Goal: Information Seeking & Learning: Check status

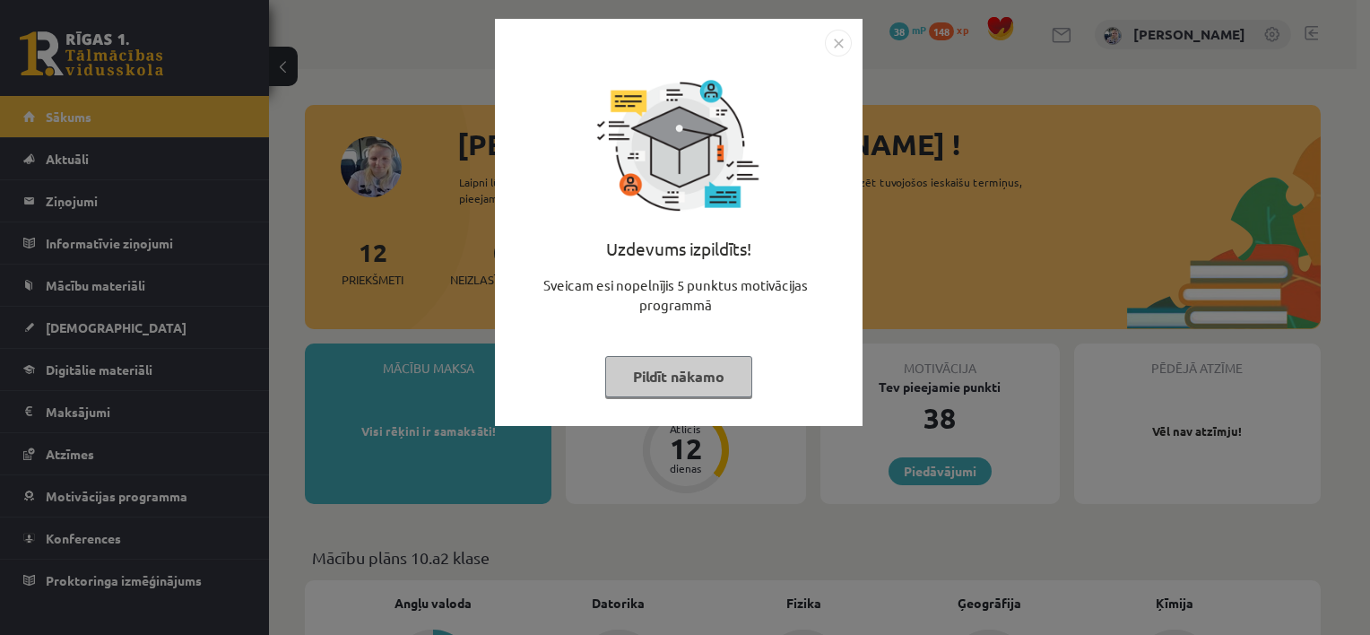
click at [655, 375] on button "Pildīt nākamo" at bounding box center [678, 376] width 147 height 41
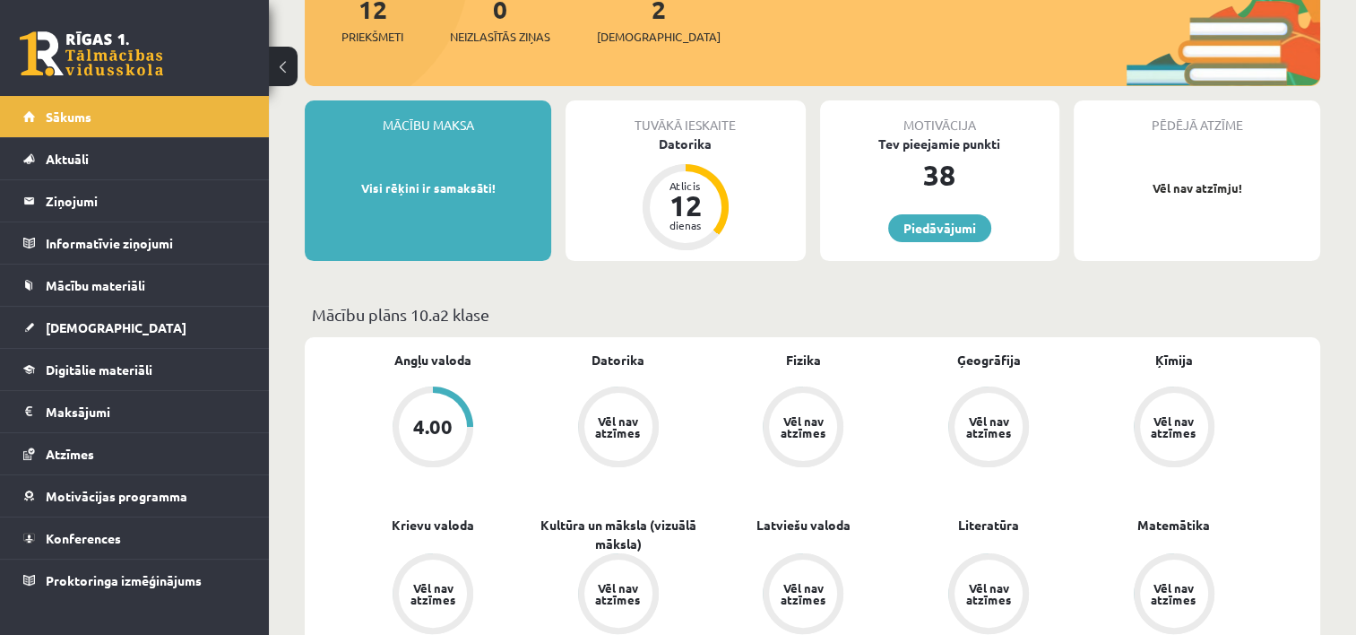
scroll to position [430, 0]
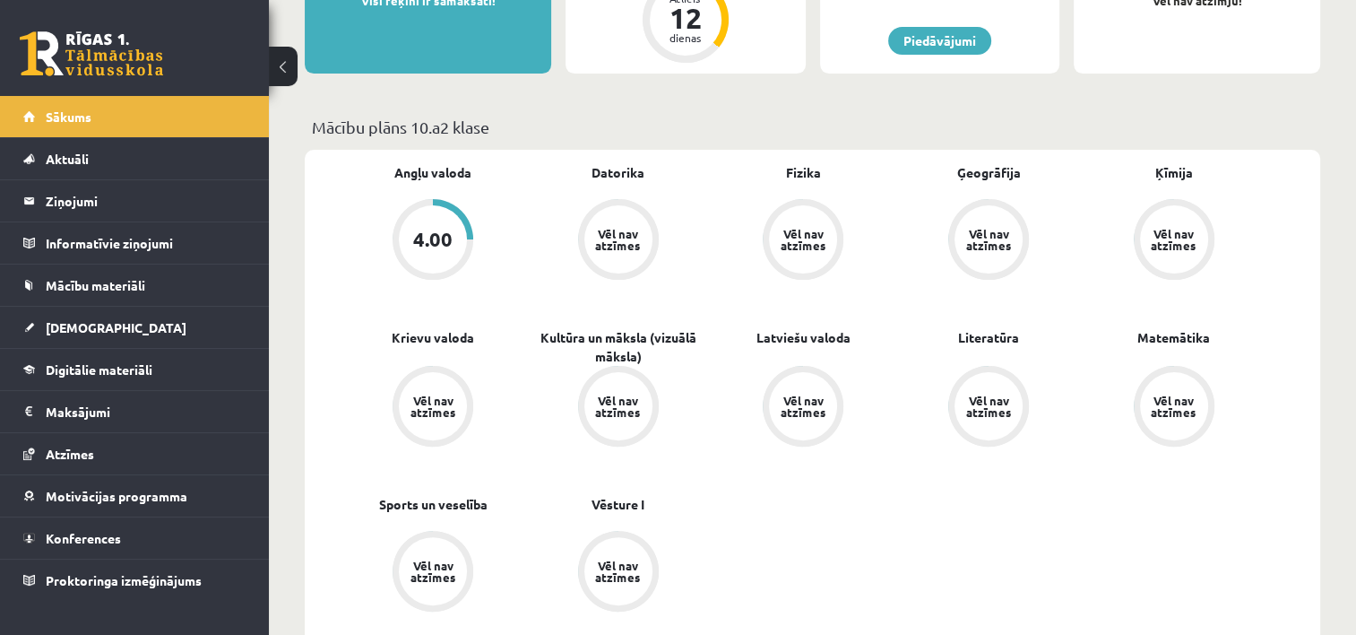
click at [434, 251] on div "4.00" at bounding box center [433, 239] width 68 height 68
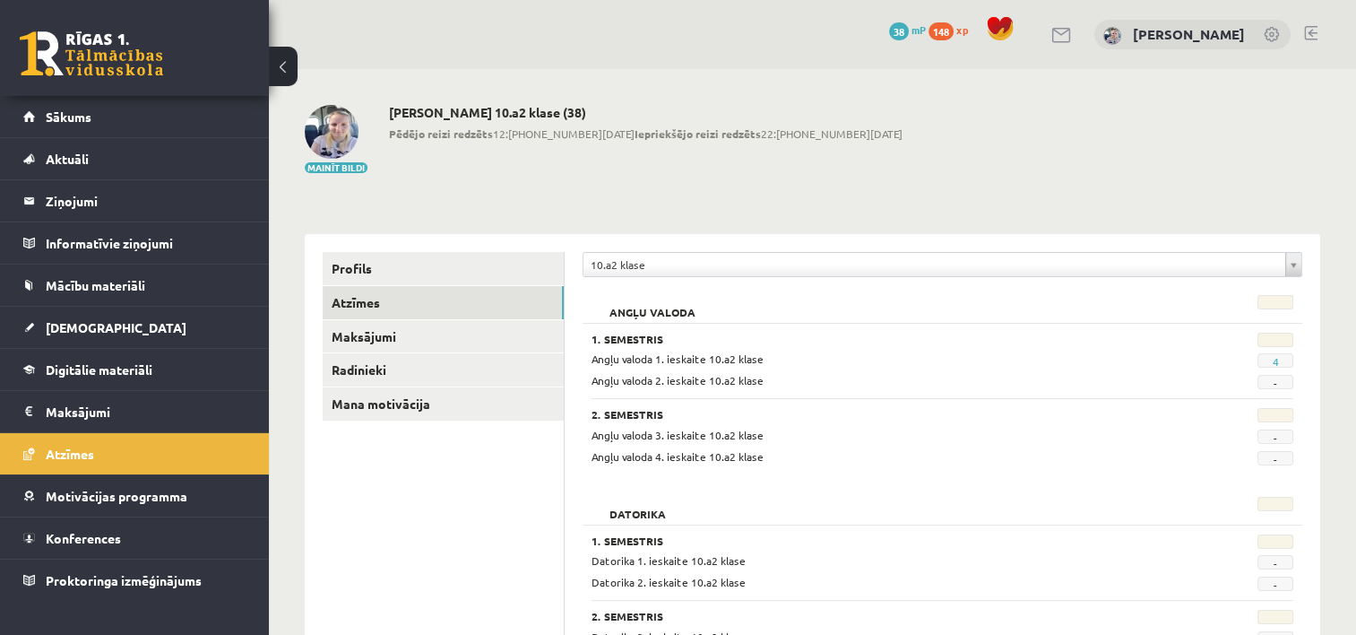
click at [1280, 362] on span "4" at bounding box center [1276, 360] width 36 height 14
click at [1269, 362] on span "4" at bounding box center [1276, 360] width 36 height 14
click at [178, 112] on link "Sākums" at bounding box center [134, 116] width 223 height 41
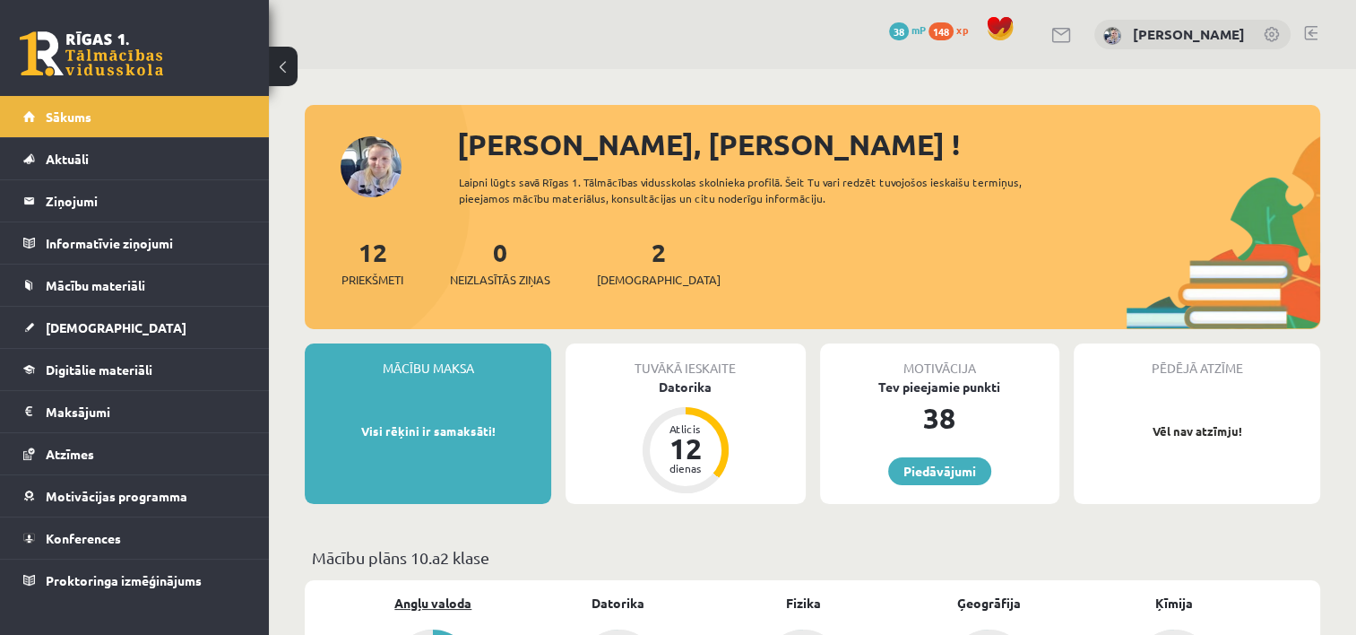
click at [437, 598] on link "Angļu valoda" at bounding box center [432, 602] width 77 height 19
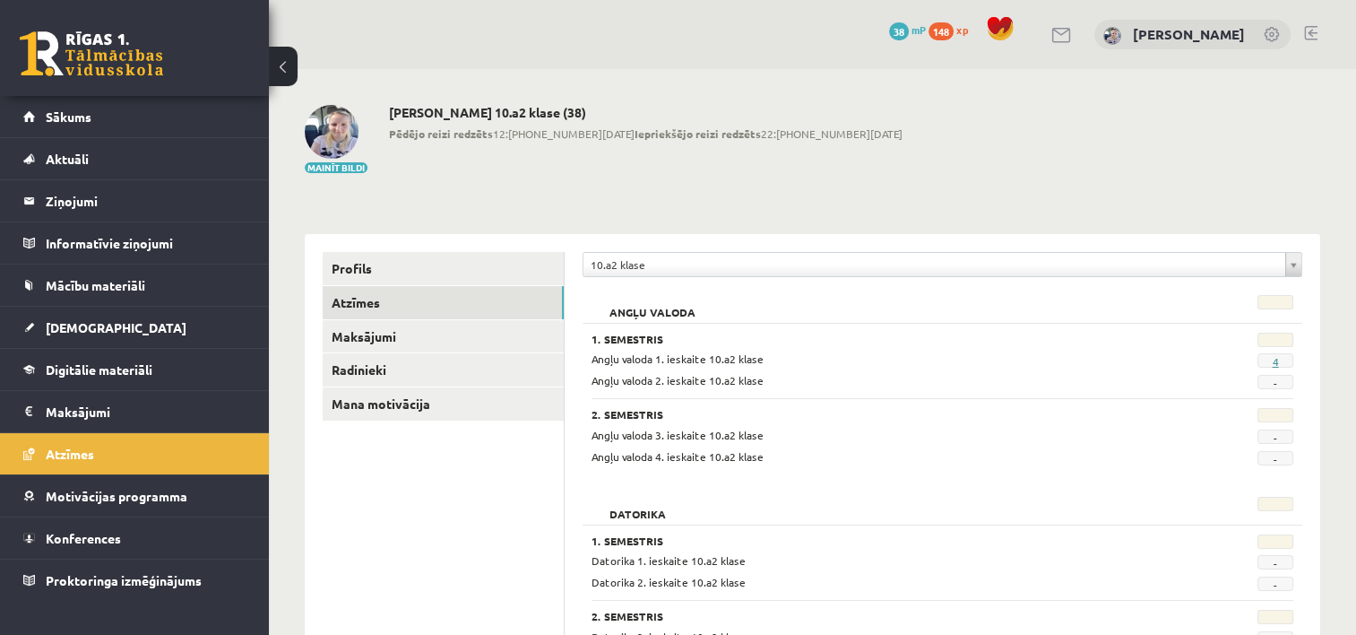
click at [1273, 363] on link "4" at bounding box center [1275, 361] width 6 height 14
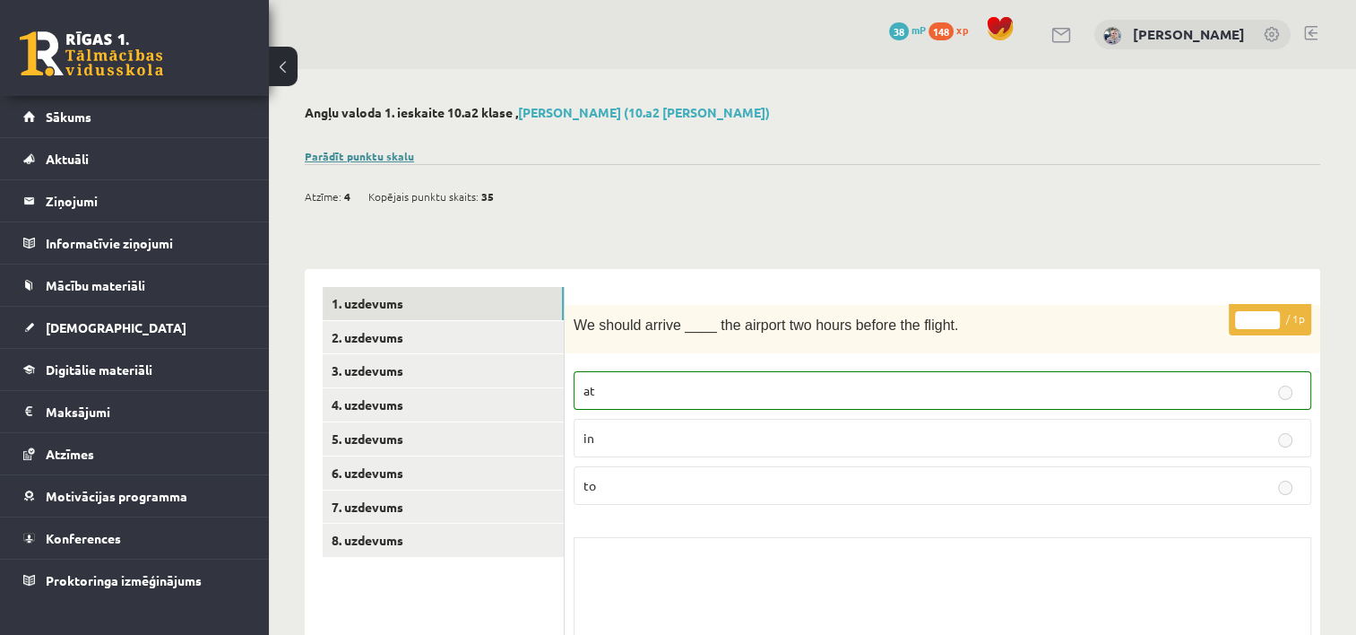
click at [368, 150] on link "Parādīt punktu skalu" at bounding box center [359, 156] width 109 height 14
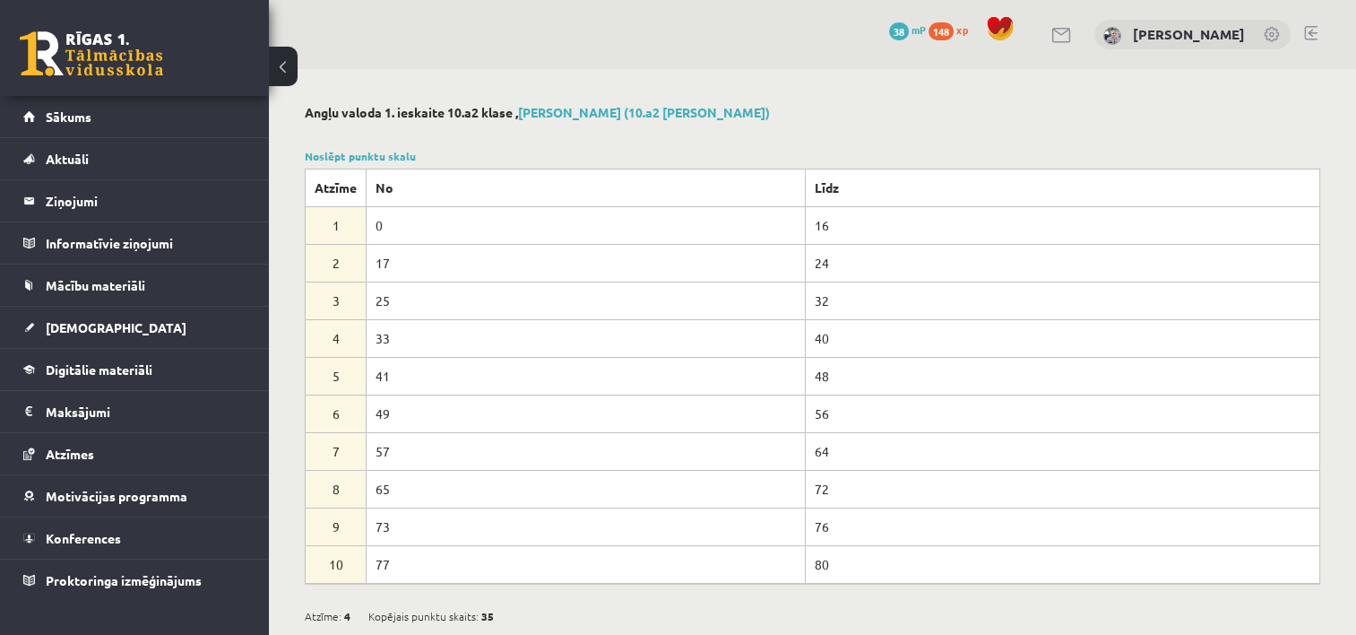
scroll to position [333, 0]
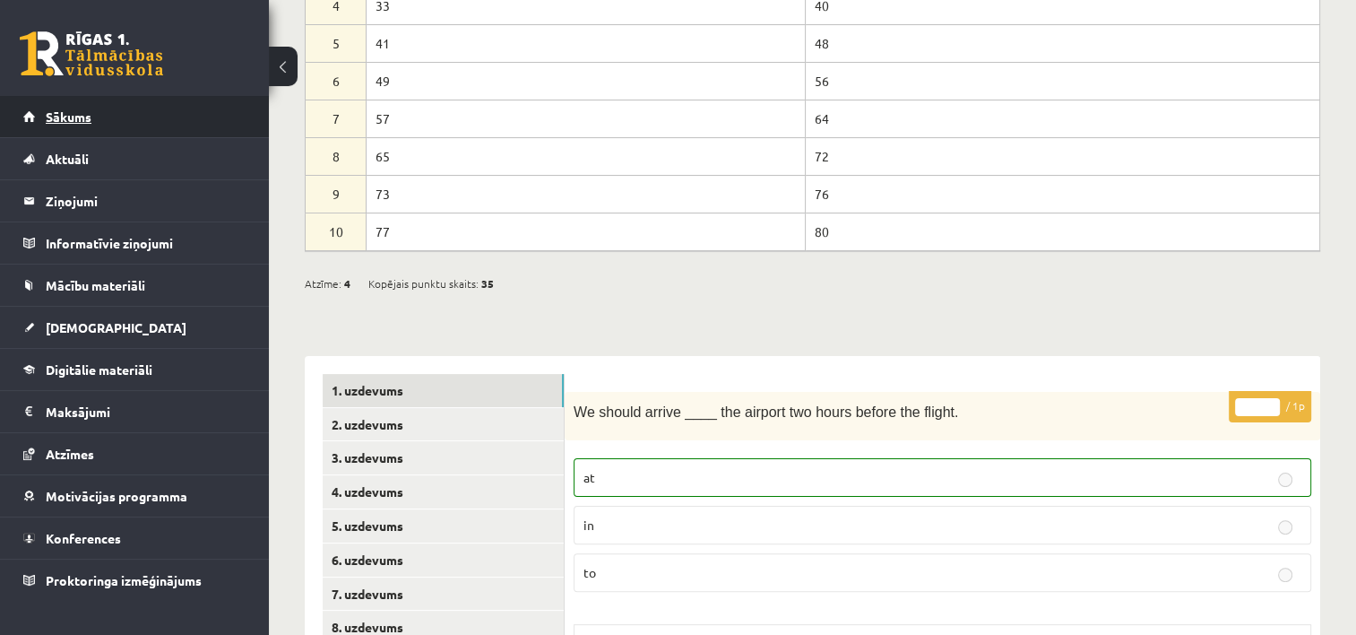
click at [181, 113] on link "Sākums" at bounding box center [134, 116] width 223 height 41
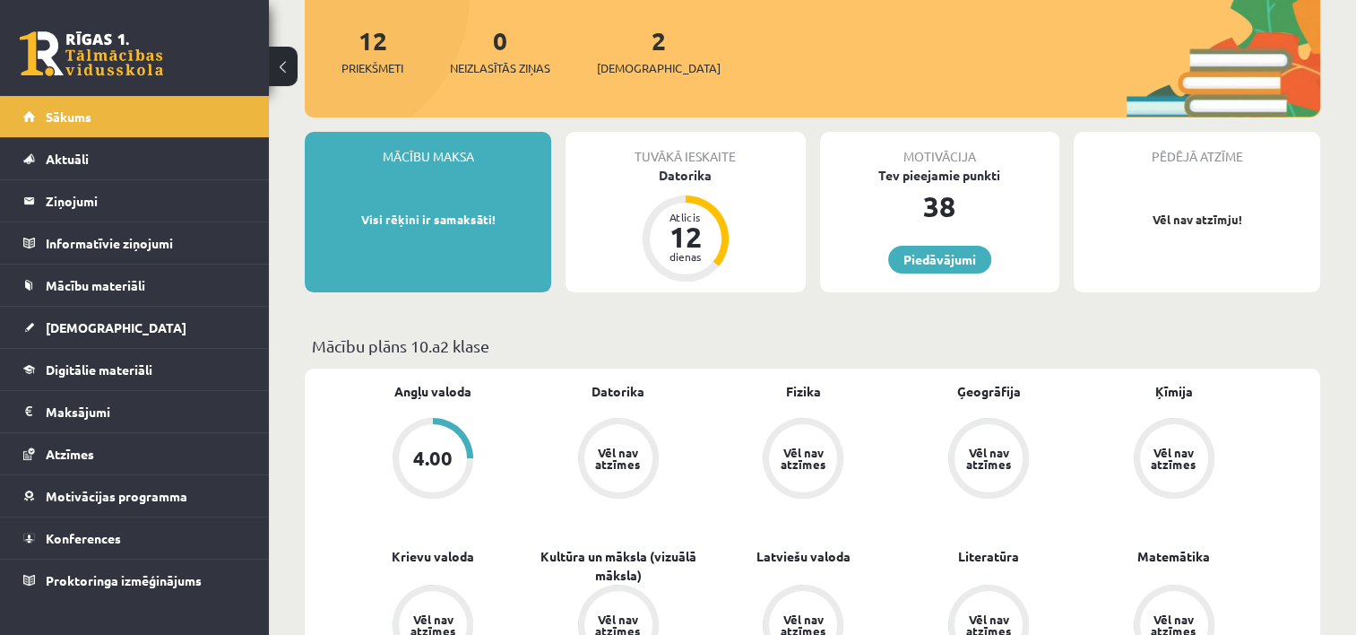
scroll to position [108, 0]
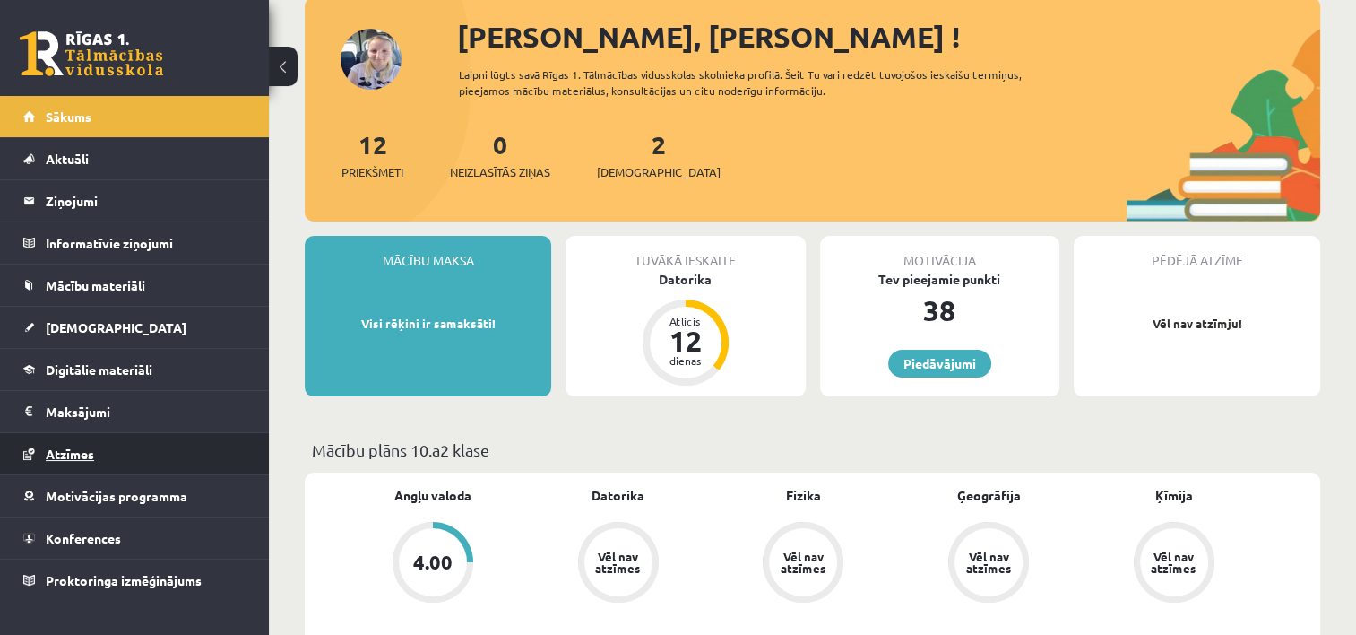
click at [108, 442] on link "Atzīmes" at bounding box center [134, 453] width 223 height 41
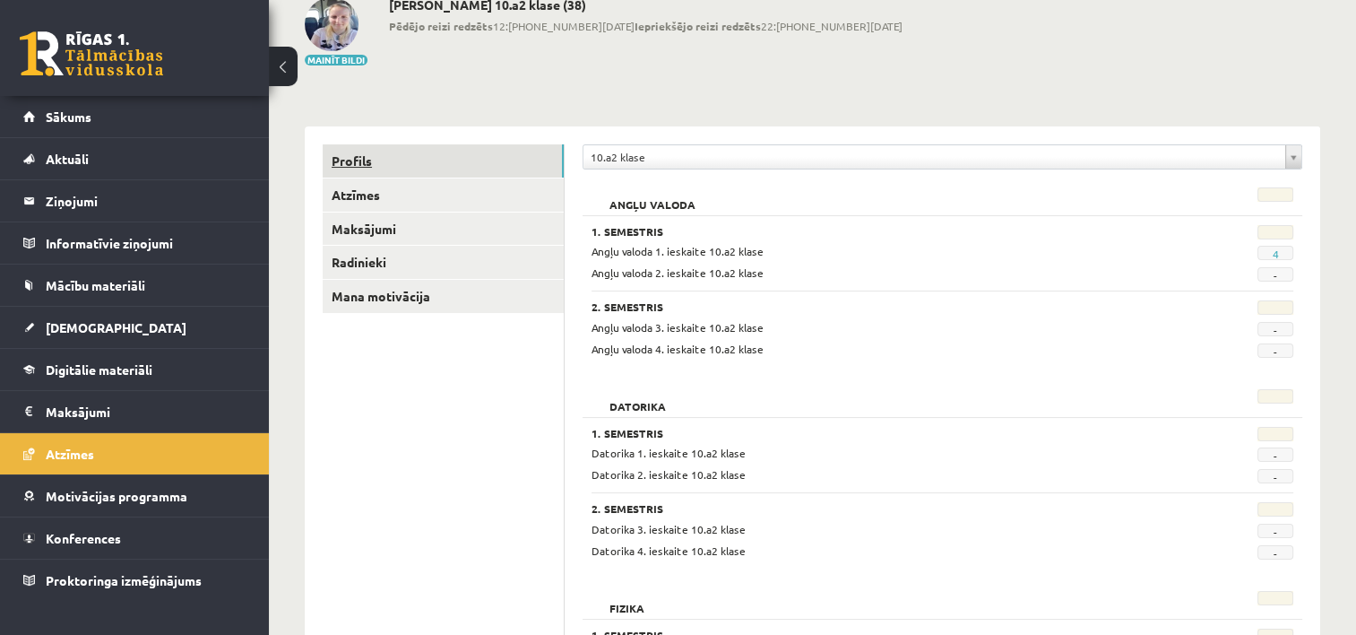
click at [347, 162] on link "Profils" at bounding box center [443, 160] width 241 height 33
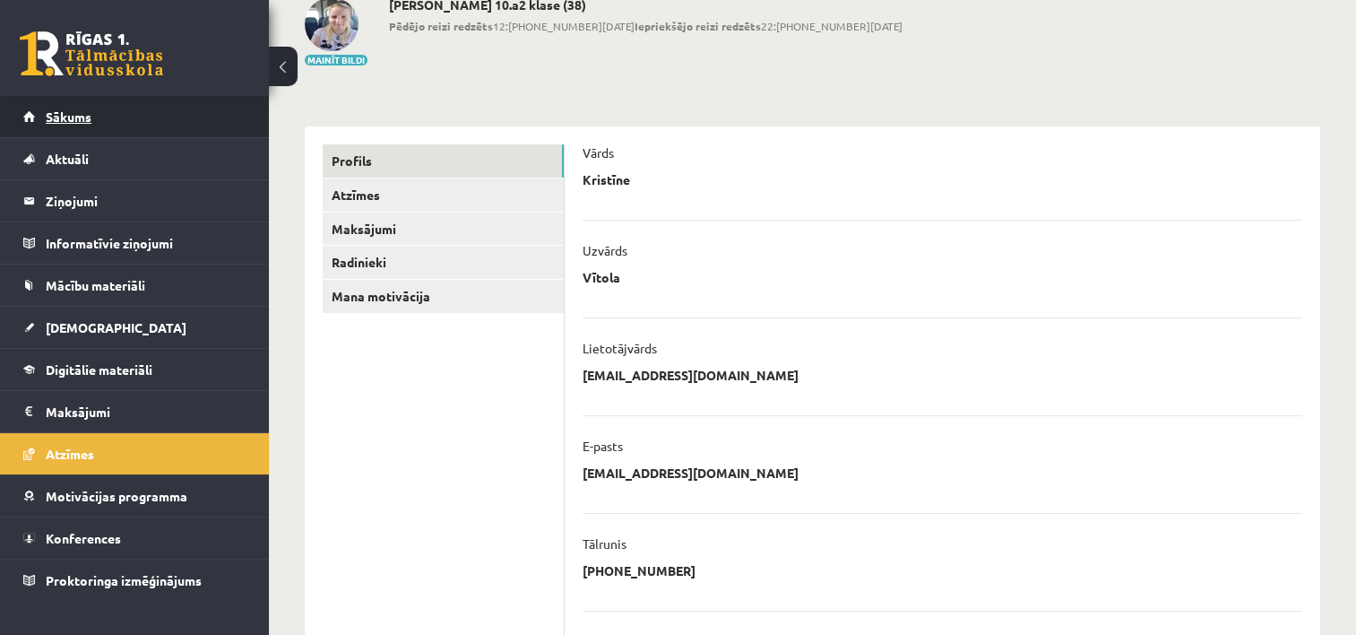
click at [177, 111] on link "Sākums" at bounding box center [134, 116] width 223 height 41
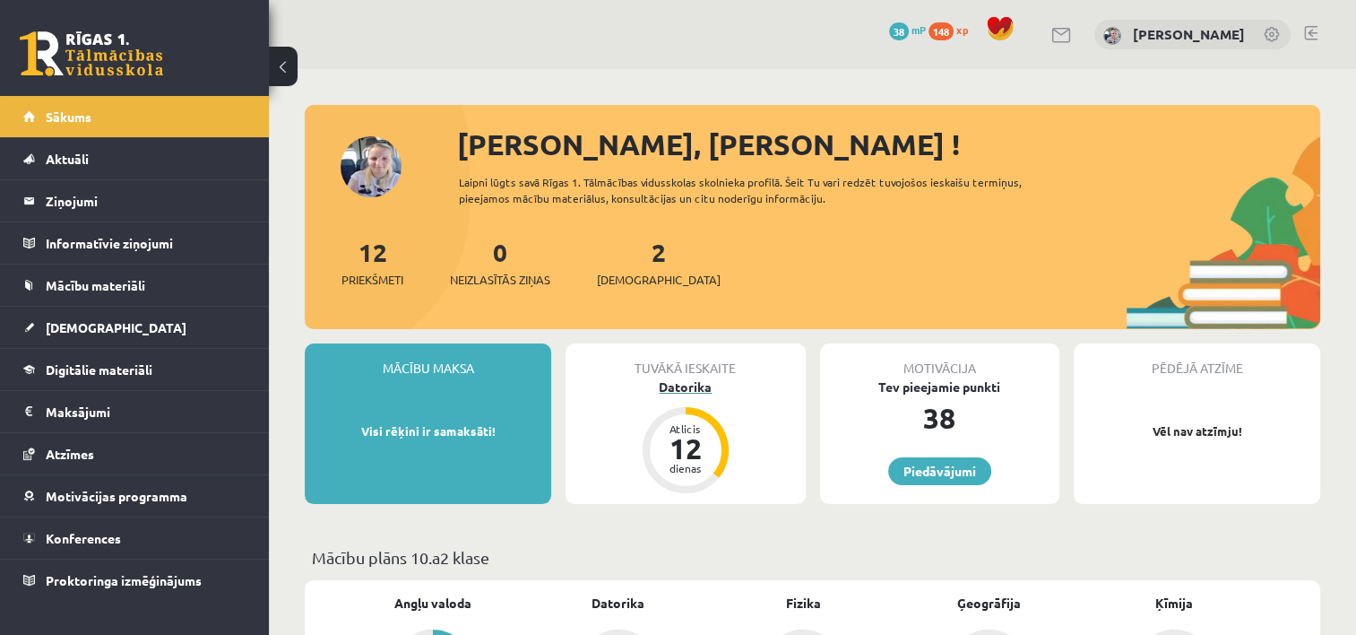
click at [670, 377] on div "Datorika" at bounding box center [685, 386] width 239 height 19
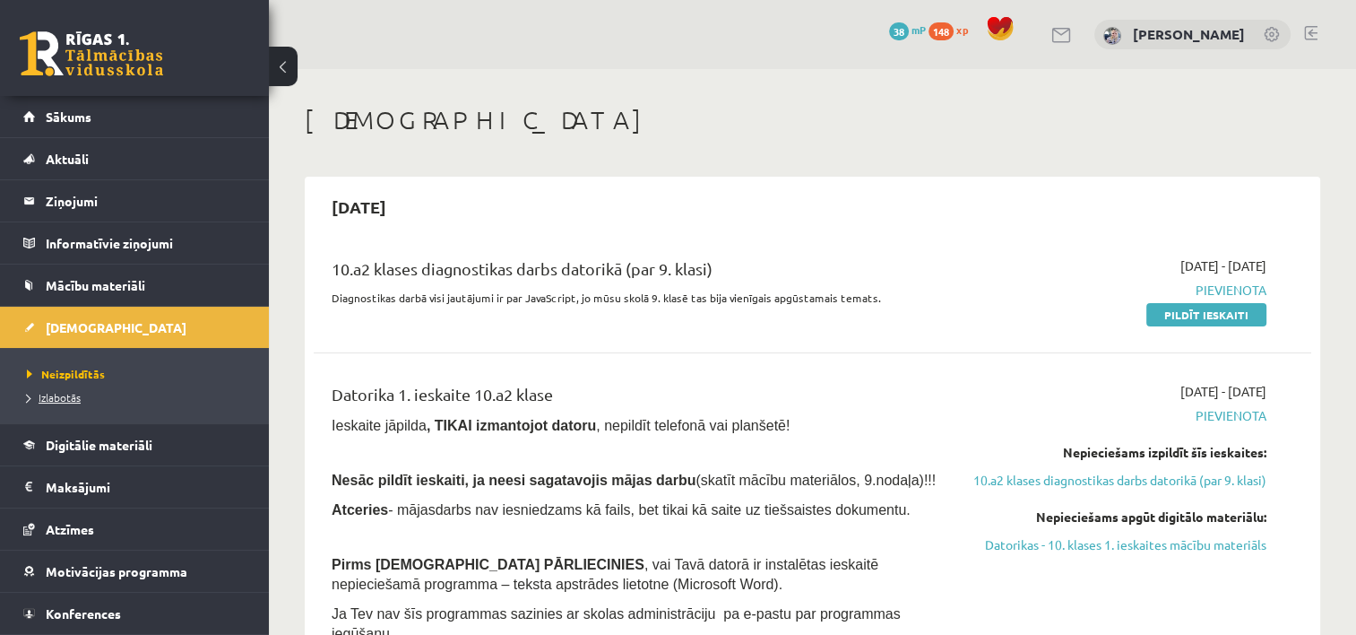
click at [59, 394] on span "Izlabotās" at bounding box center [54, 397] width 54 height 14
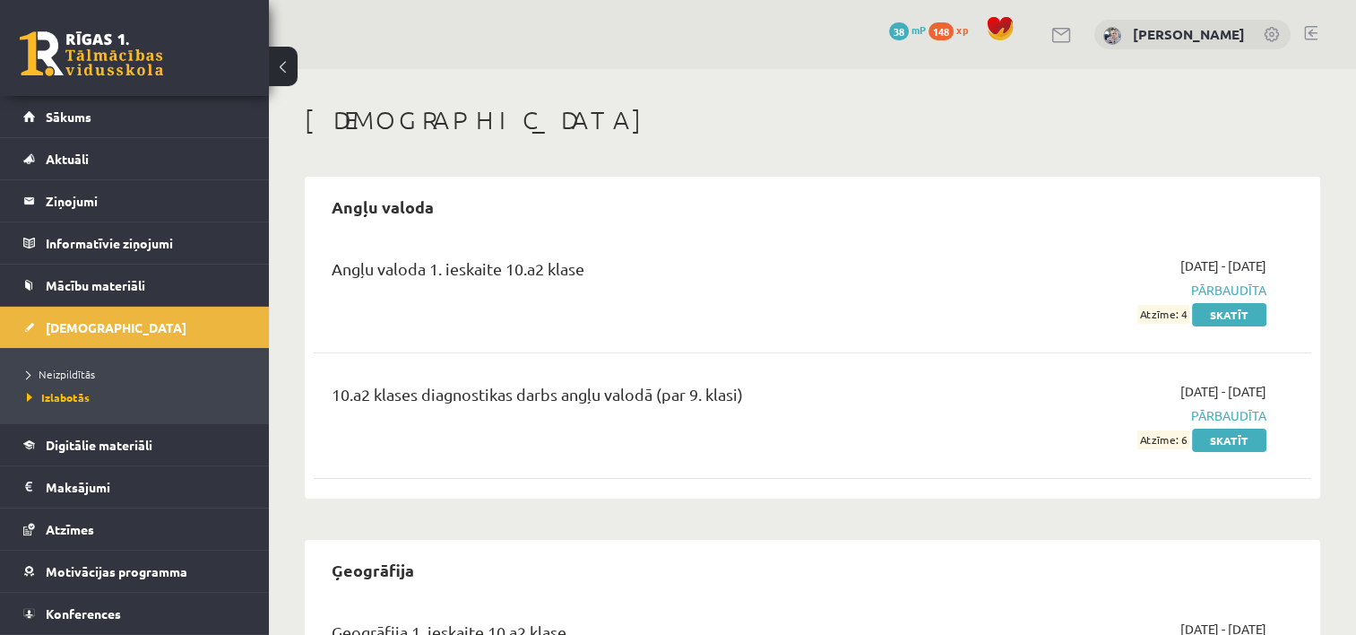
click at [1212, 283] on span "Pārbaudīta" at bounding box center [1120, 290] width 294 height 19
click at [54, 124] on link "Sākums" at bounding box center [134, 116] width 223 height 41
